Goal: Transaction & Acquisition: Purchase product/service

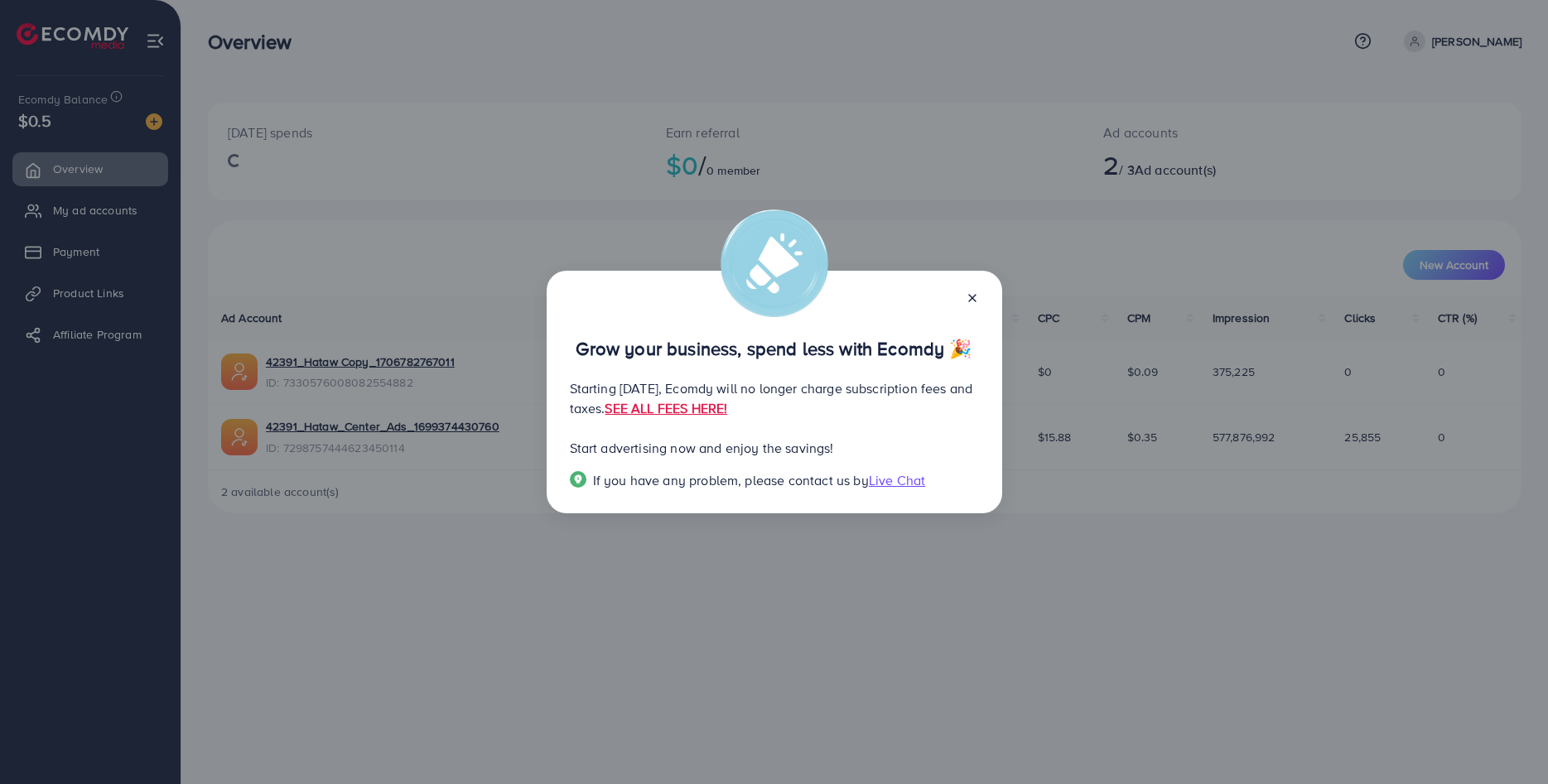
click at [975, 291] on icon at bounding box center [973, 298] width 13 height 13
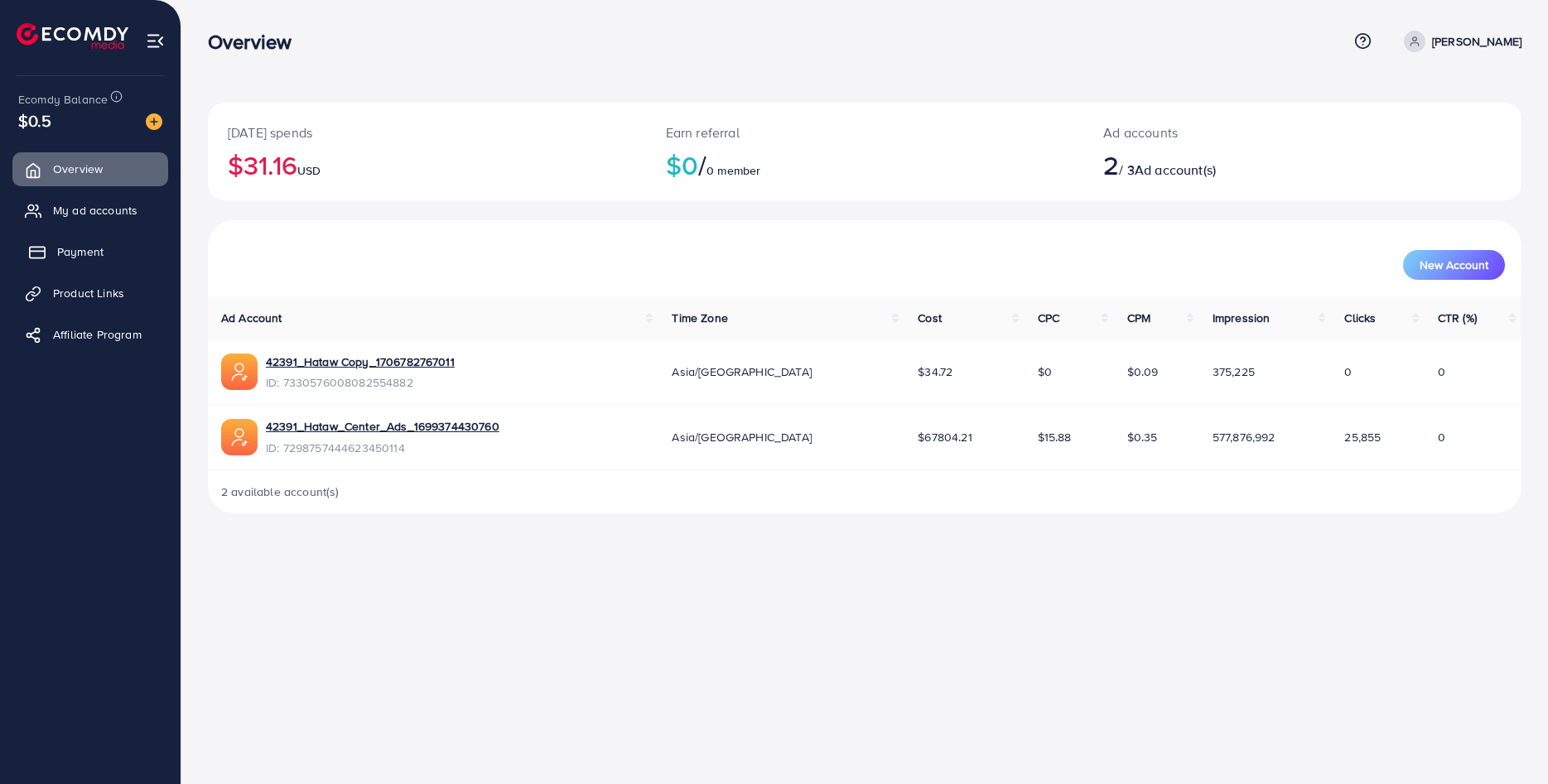
click at [66, 253] on span "Payment" at bounding box center [81, 251] width 46 height 16
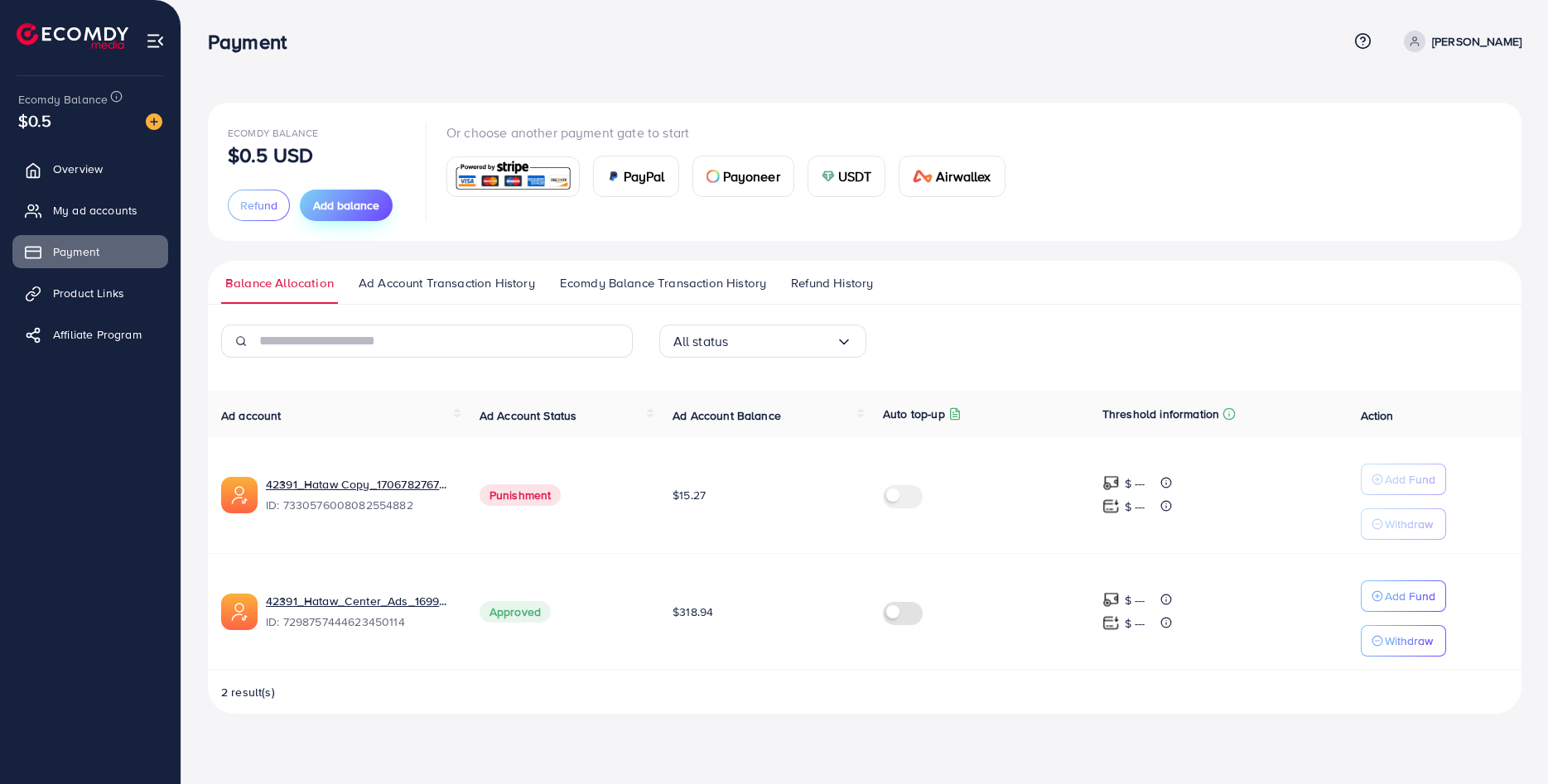
click at [343, 204] on span "Add balance" at bounding box center [346, 205] width 66 height 16
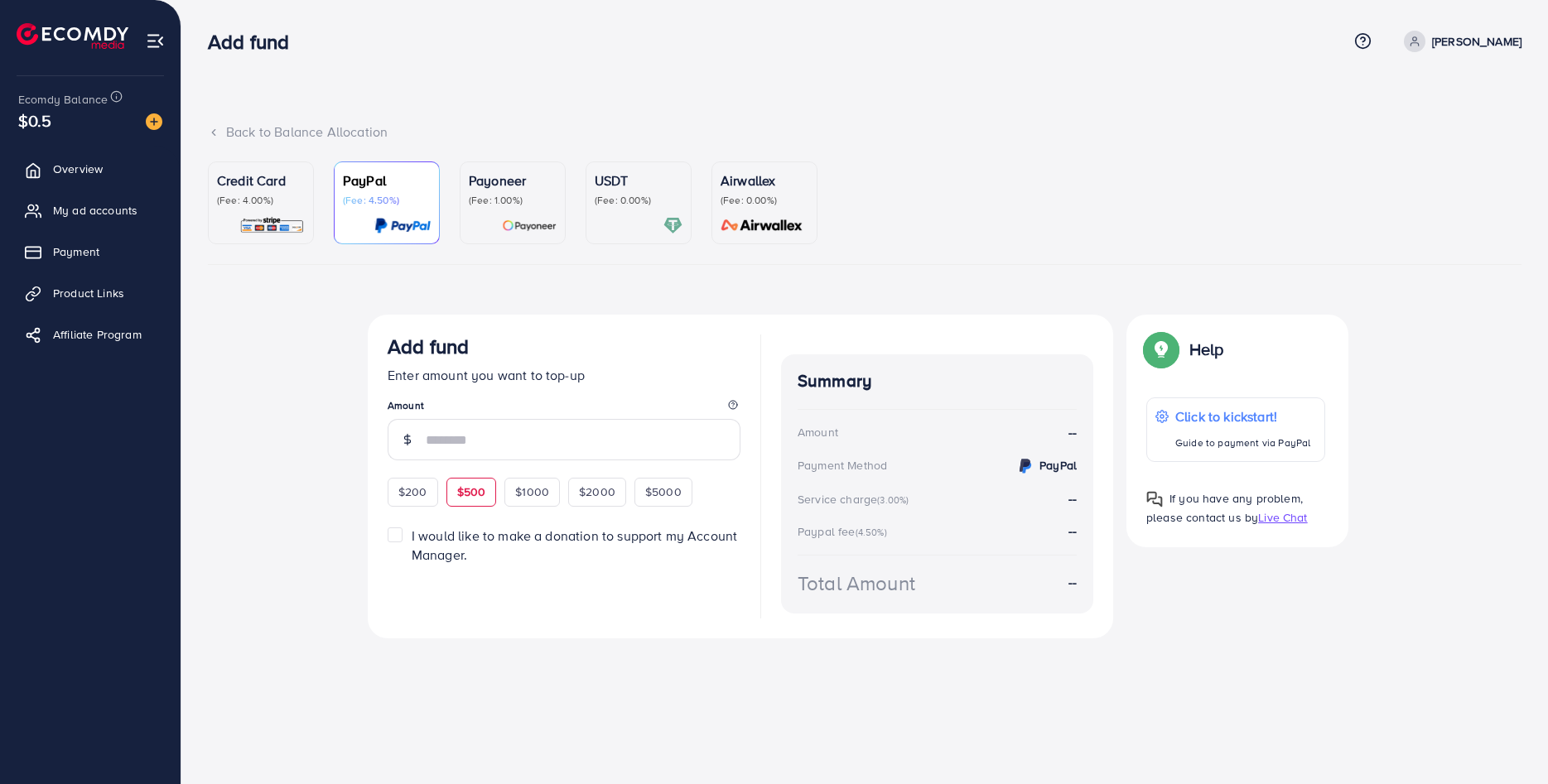
click at [474, 496] on span "$500" at bounding box center [472, 492] width 29 height 16
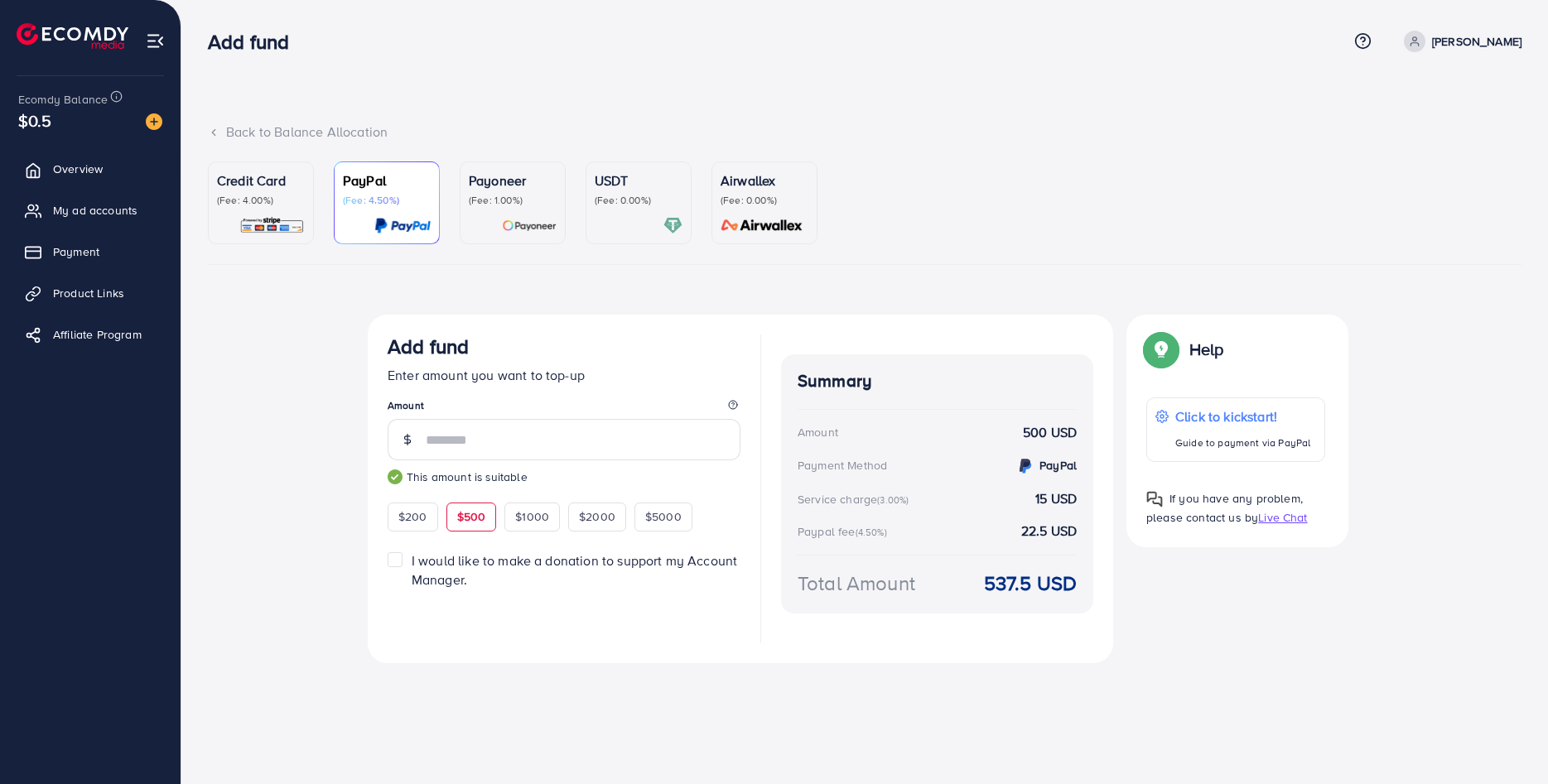
type input "***"
click at [284, 217] on img at bounding box center [272, 226] width 65 height 19
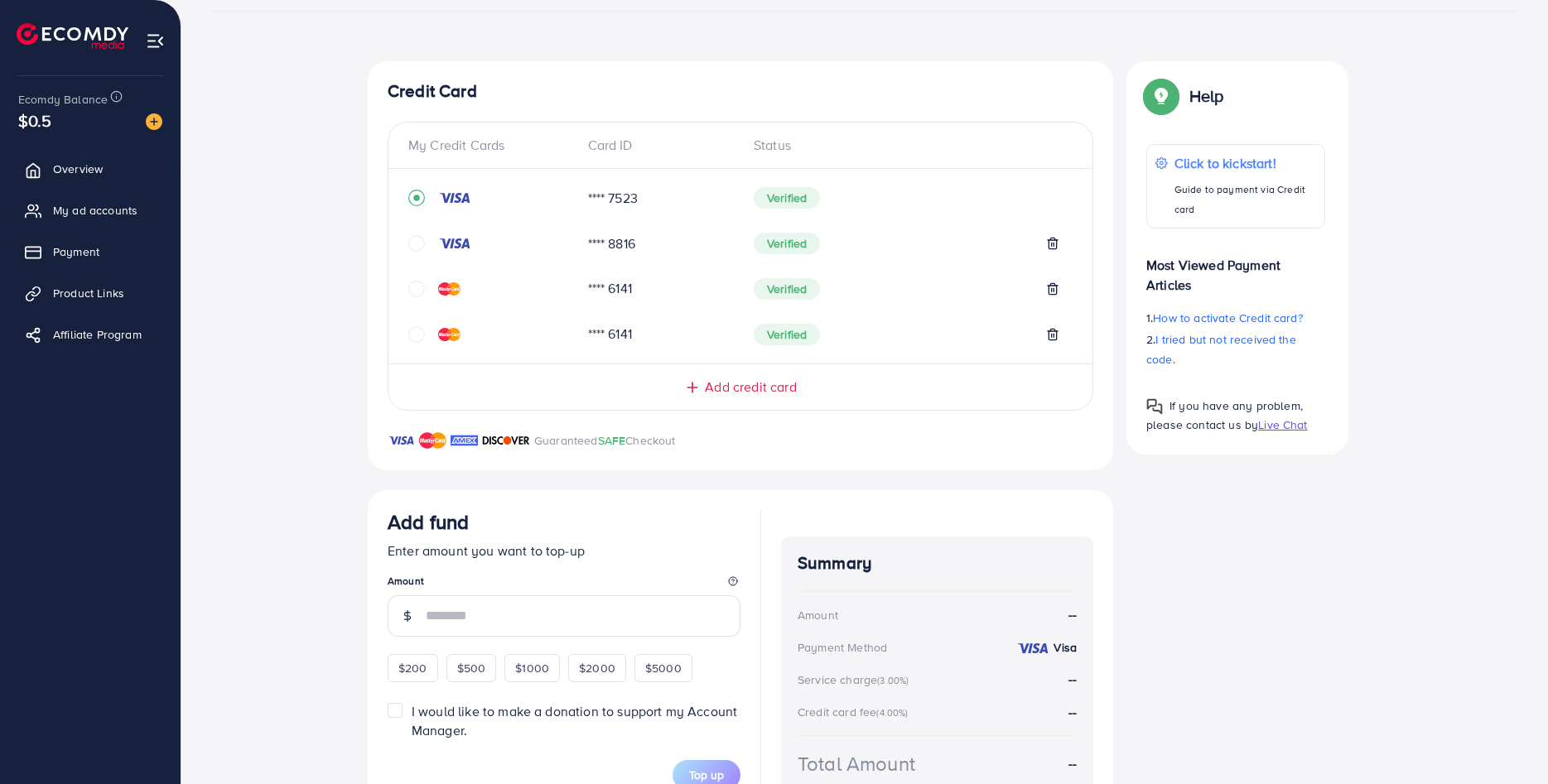
scroll to position [351, 0]
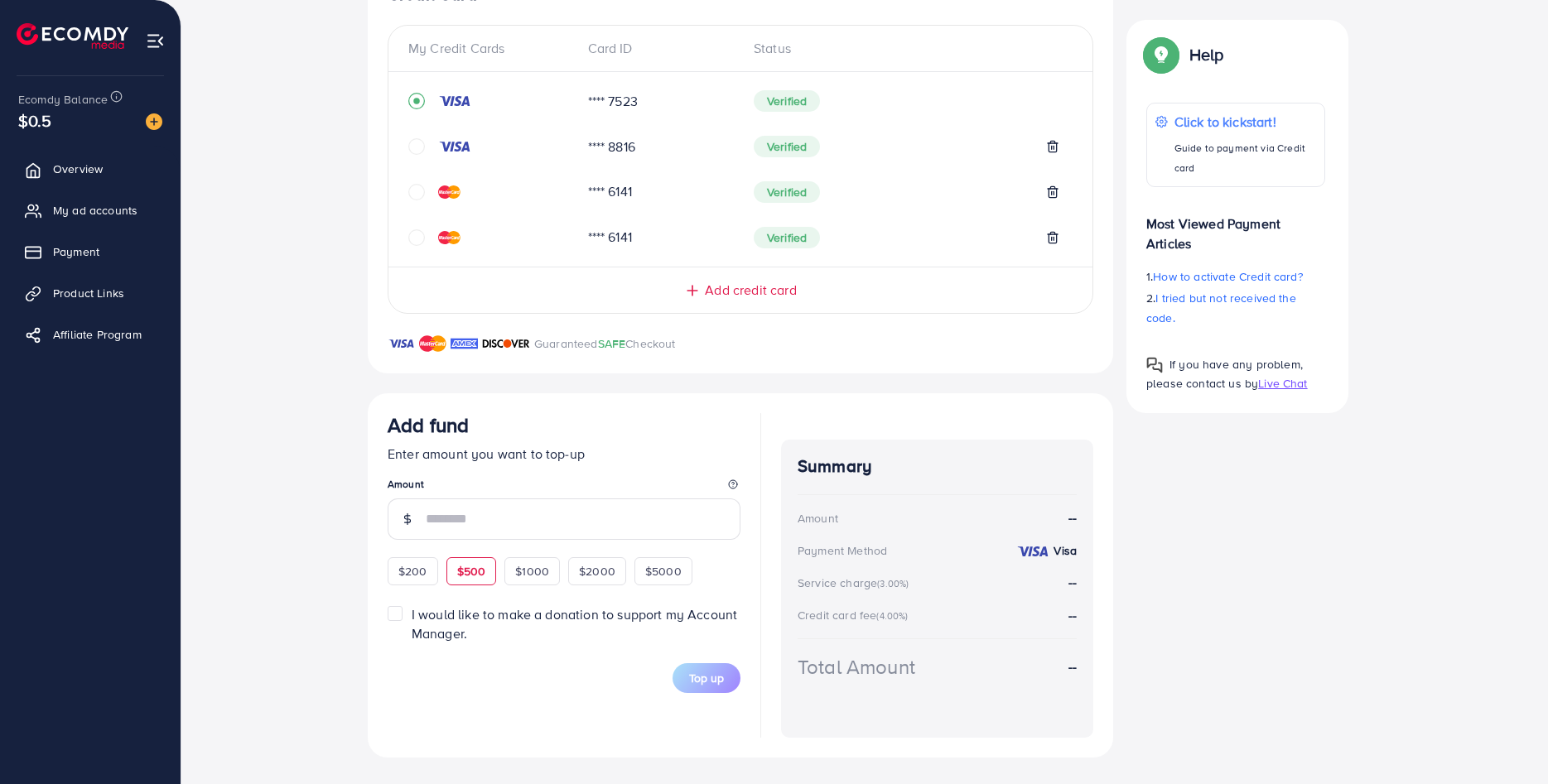
click at [473, 571] on span "$500" at bounding box center [472, 571] width 29 height 16
type input "***"
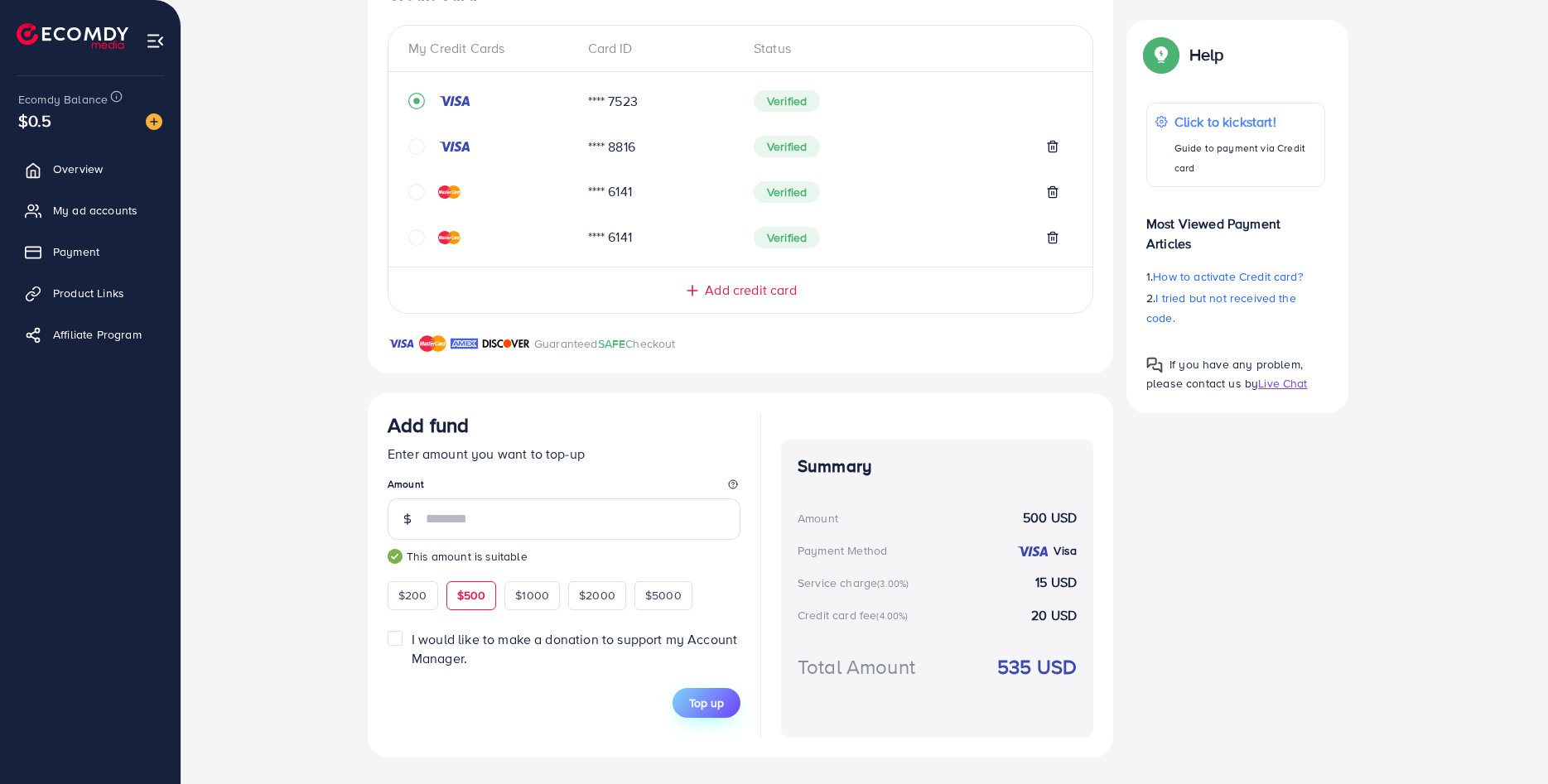
click at [693, 708] on span "Top up" at bounding box center [706, 703] width 35 height 16
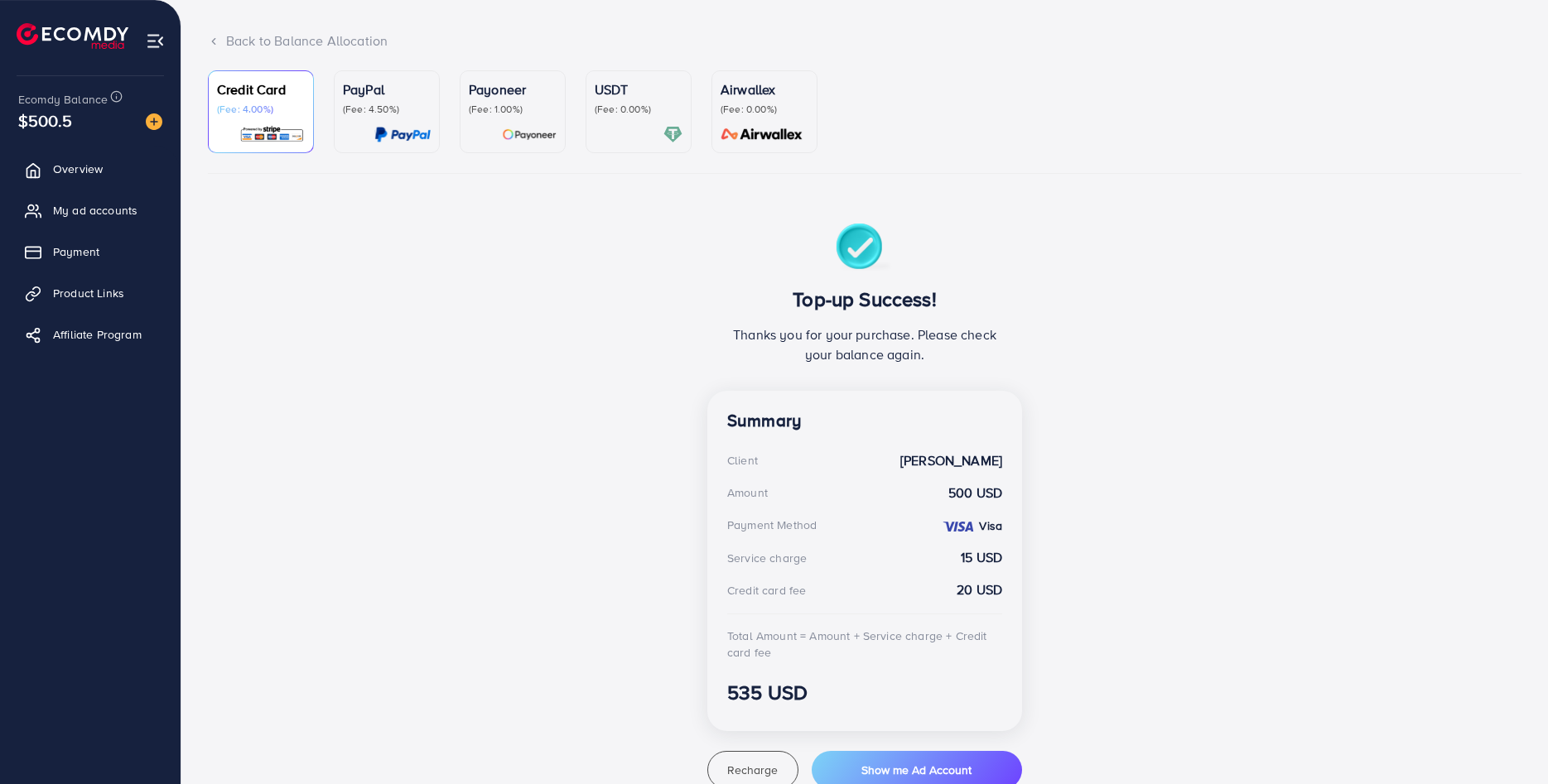
scroll to position [84, 0]
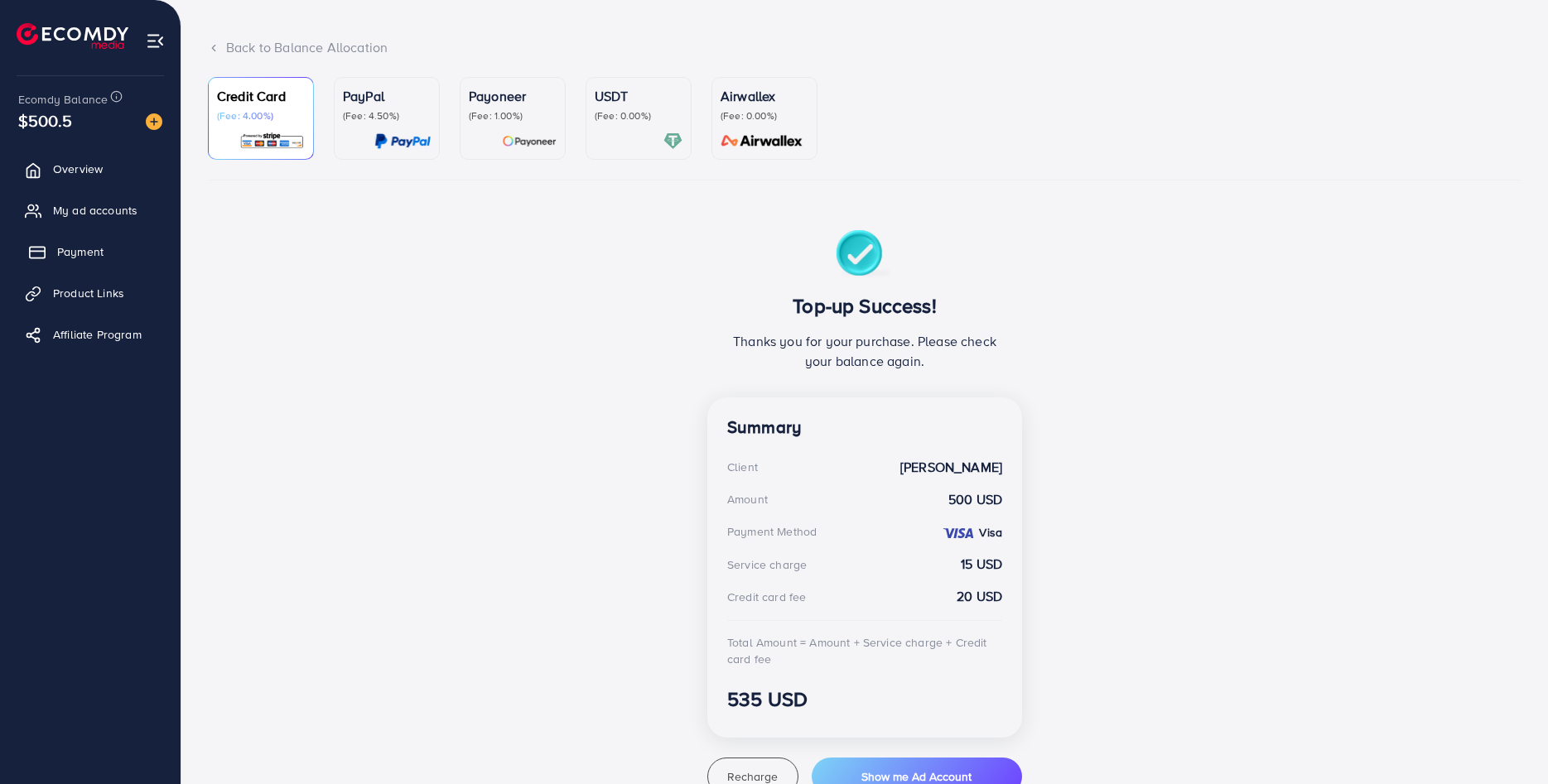
click at [103, 241] on link "Payment" at bounding box center [90, 251] width 155 height 34
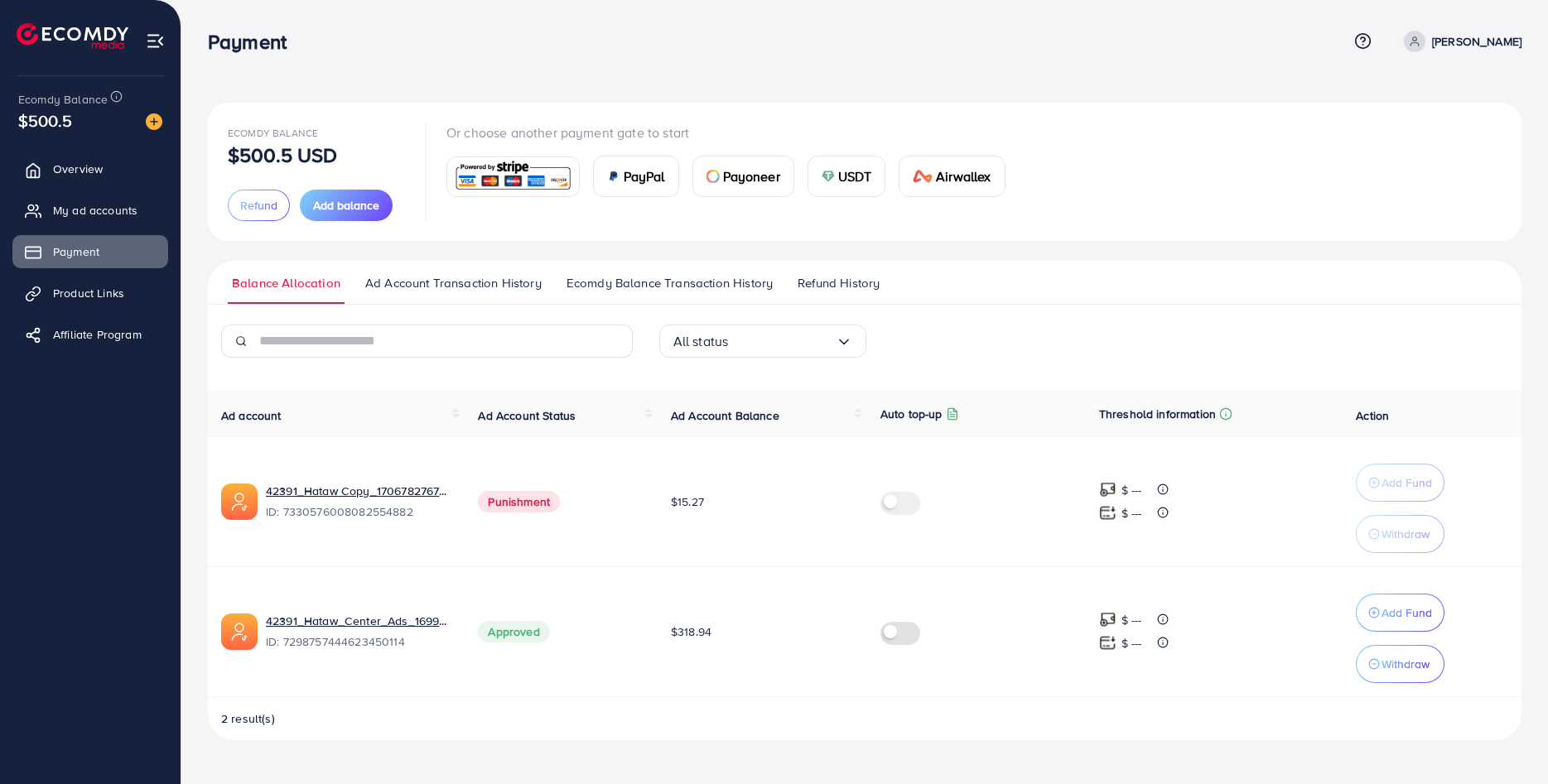
drag, startPoint x: 712, startPoint y: 631, endPoint x: 681, endPoint y: 630, distance: 31.0
click at [687, 634] on span "$318.94" at bounding box center [691, 632] width 40 height 16
click at [634, 608] on td "Approved" at bounding box center [561, 632] width 193 height 130
drag, startPoint x: 730, startPoint y: 643, endPoint x: 668, endPoint y: 642, distance: 62.0
click at [668, 642] on td "$318.94" at bounding box center [762, 632] width 210 height 130
